Goal: Information Seeking & Learning: Learn about a topic

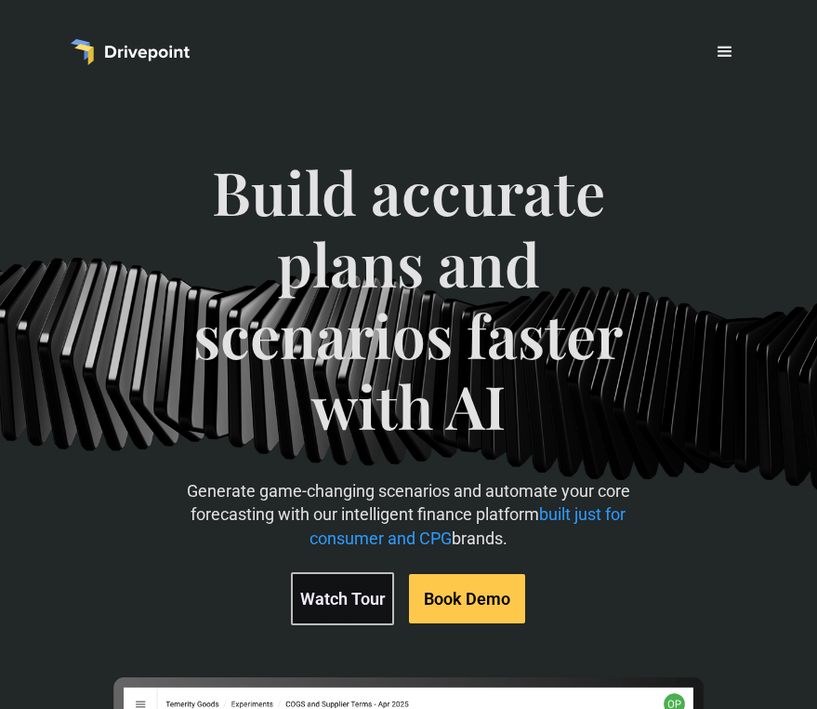
click at [734, 39] on div "menu" at bounding box center [725, 52] width 45 height 45
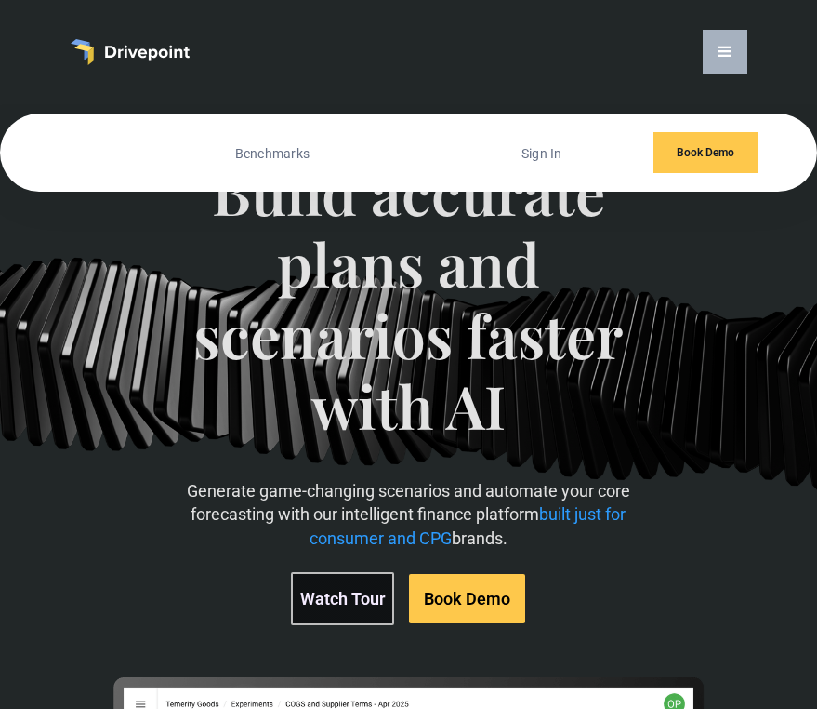
click at [80, 154] on link "Customers" at bounding box center [101, 153] width 74 height 24
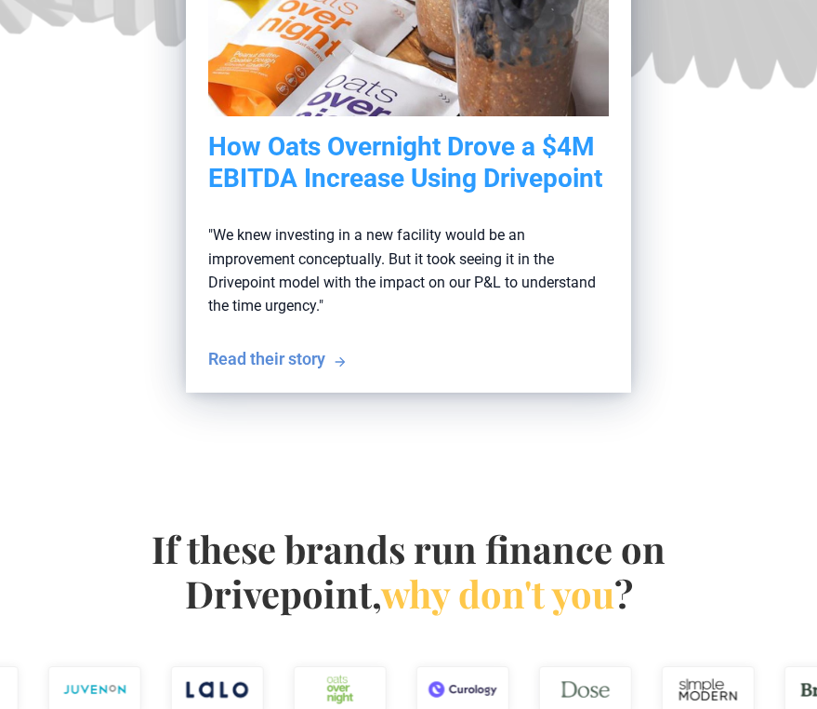
scroll to position [798, 0]
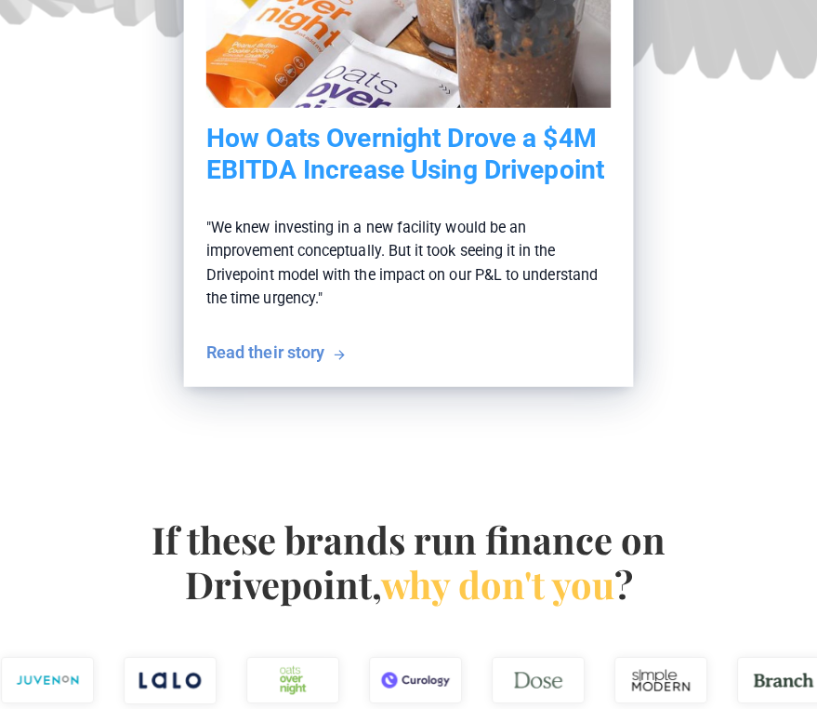
click at [283, 359] on div "Read their story" at bounding box center [265, 351] width 118 height 23
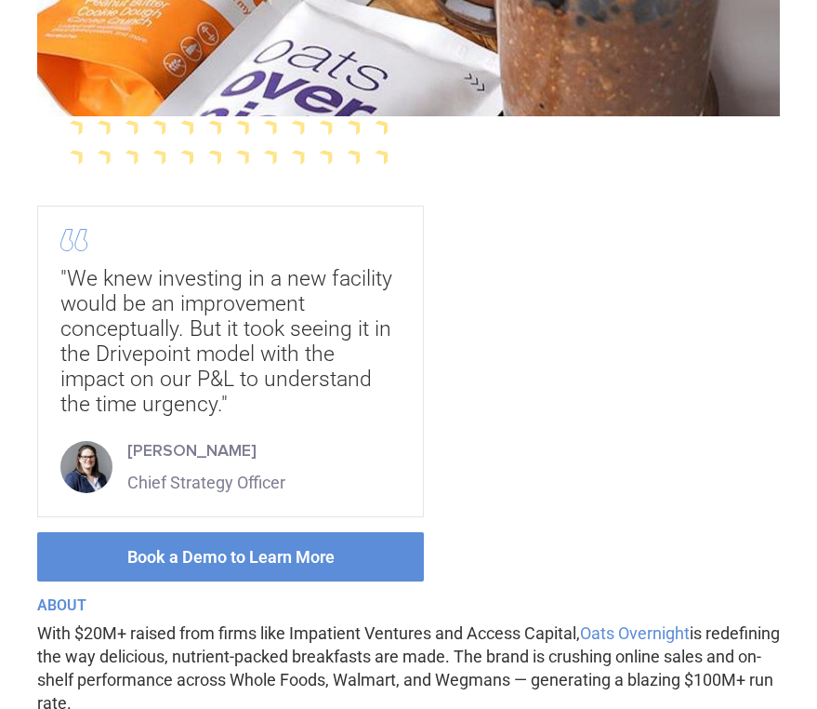
scroll to position [861, 0]
